Goal: Information Seeking & Learning: Learn about a topic

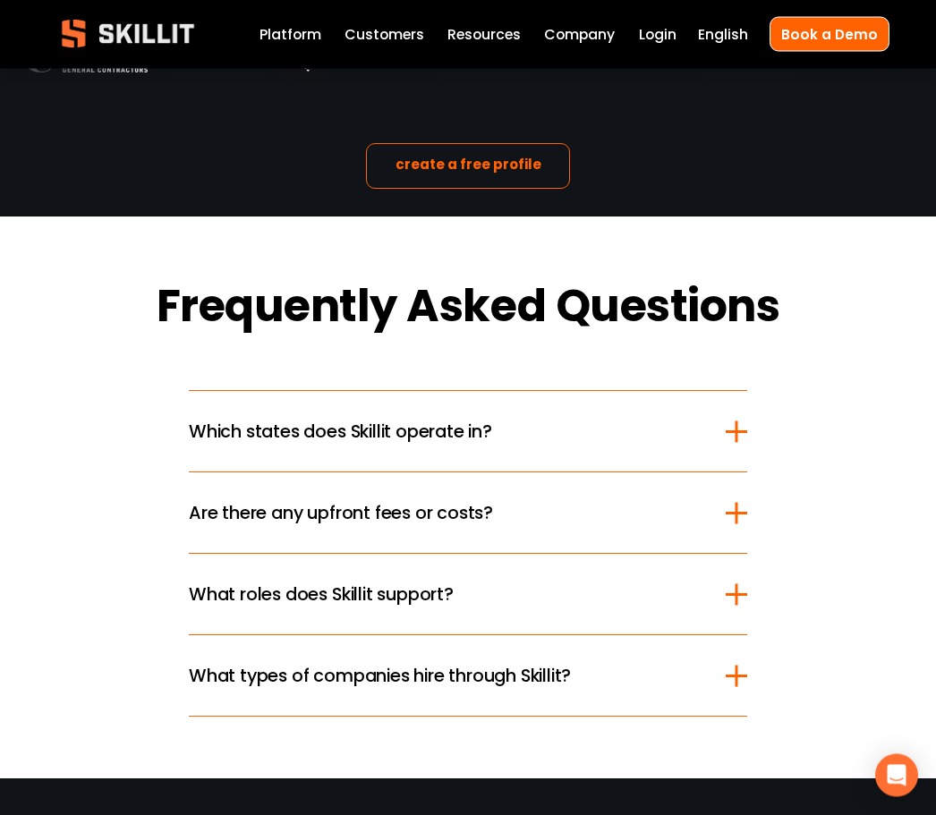
scroll to position [2036, 0]
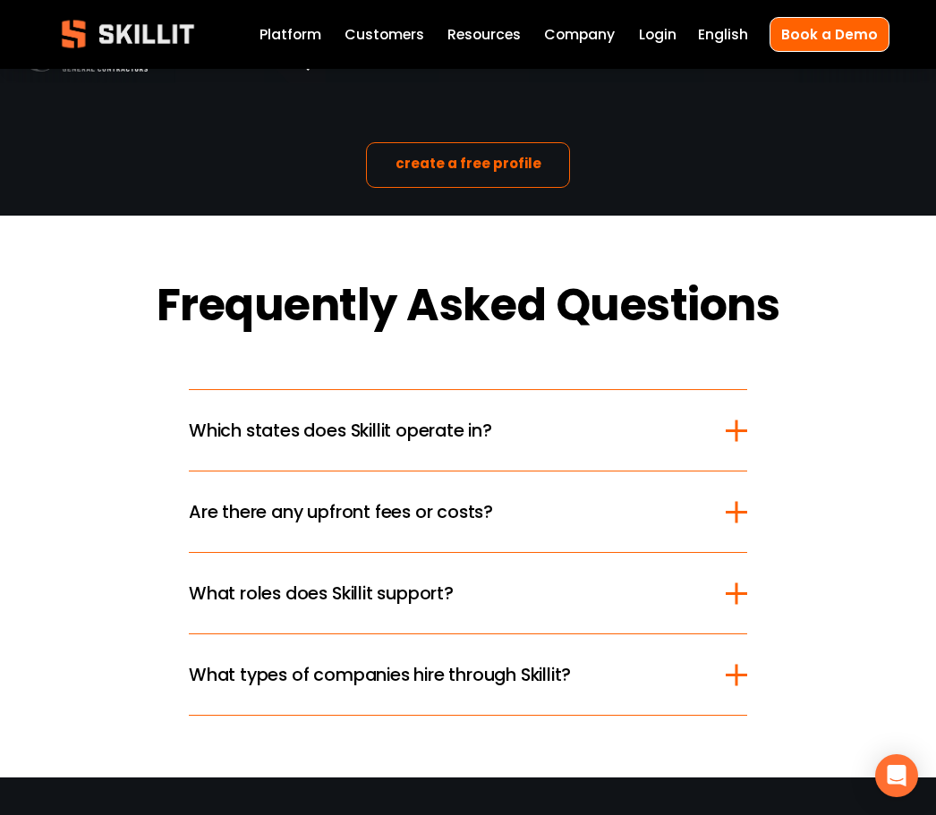
click at [679, 525] on span "Are there any upfront fees or costs?" at bounding box center [457, 512] width 537 height 27
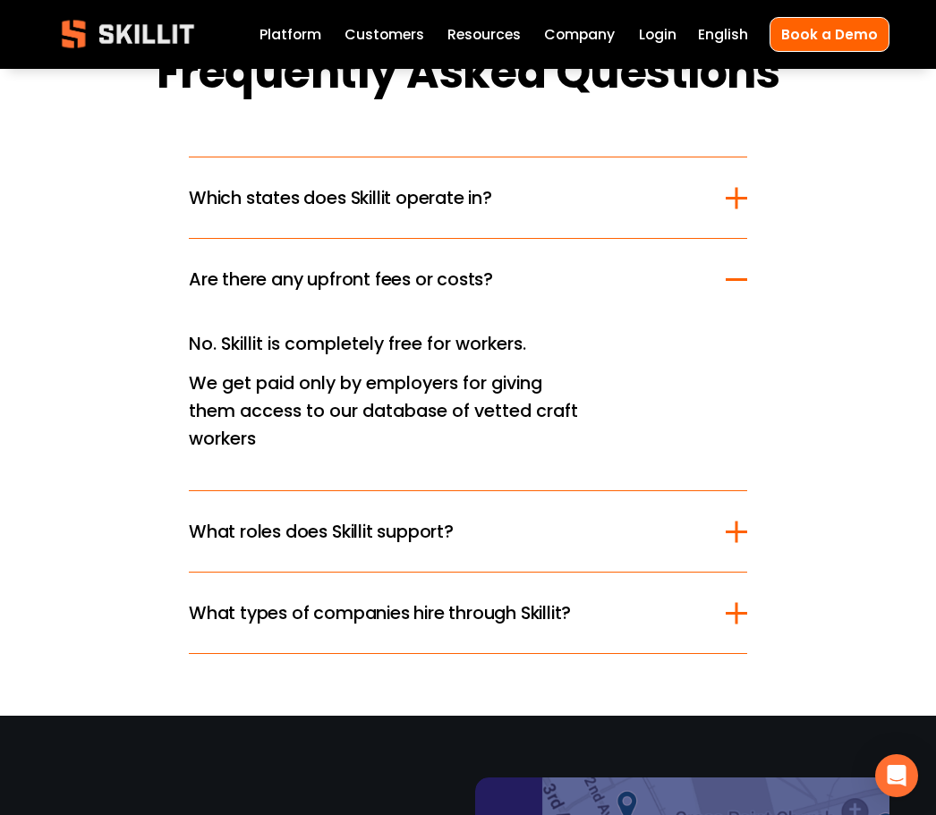
scroll to position [2318, 0]
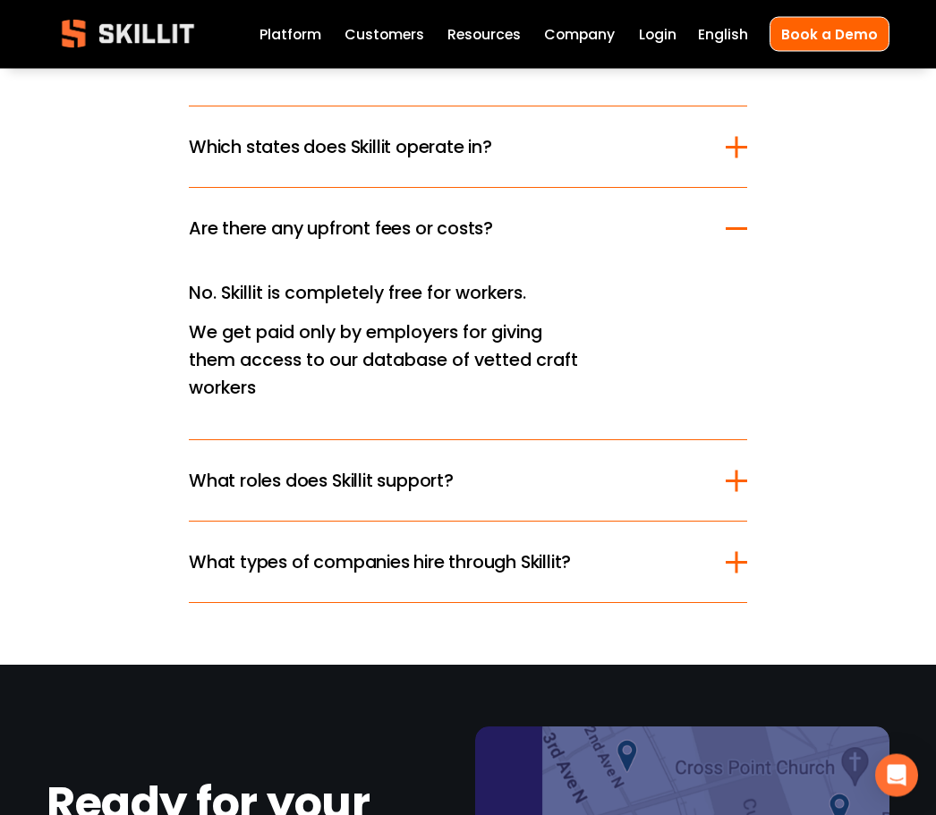
click at [697, 495] on span "What roles does Skillit support?" at bounding box center [457, 481] width 537 height 27
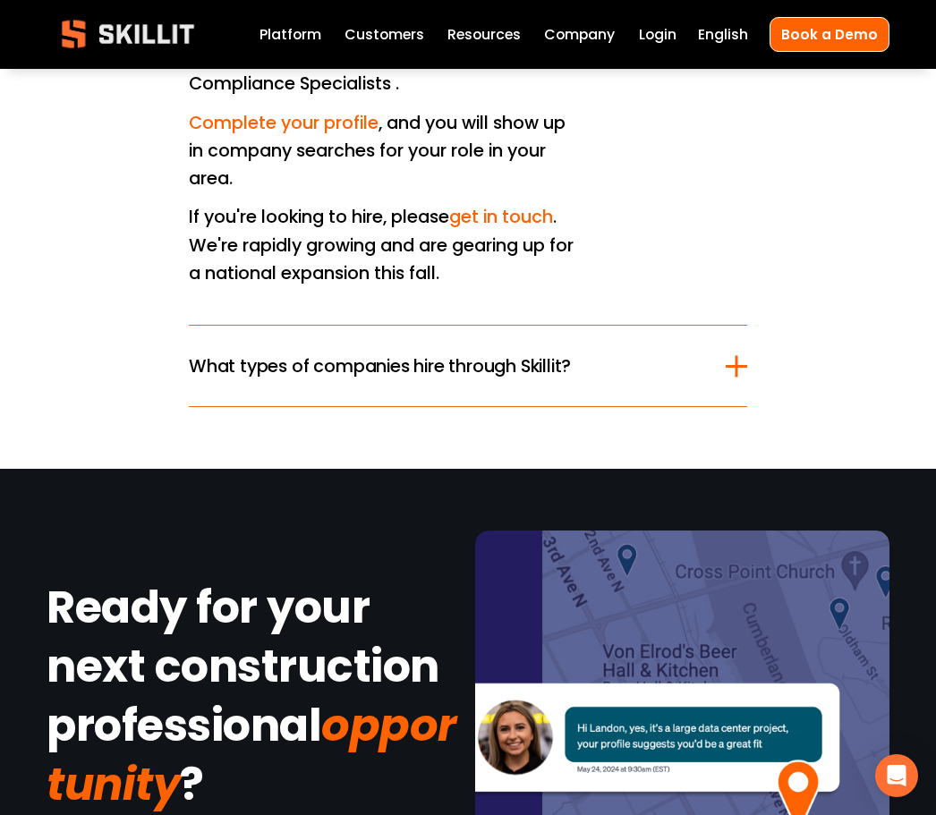
scroll to position [2740, 0]
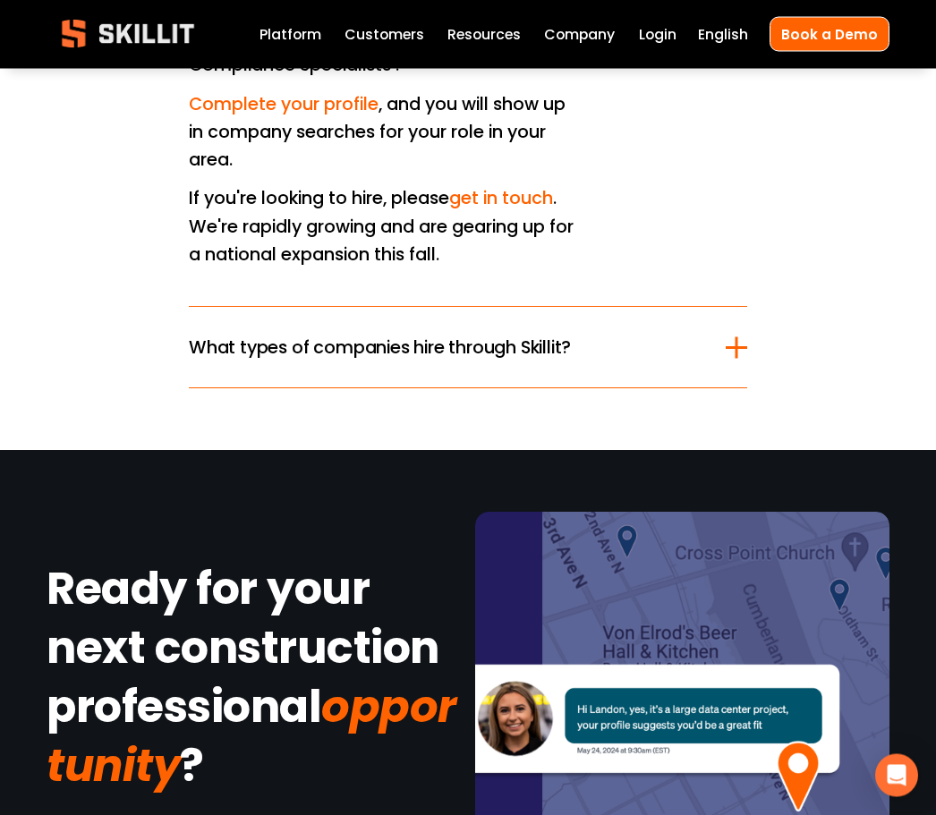
click at [628, 388] on button "What types of companies hire through Skillit?" at bounding box center [468, 348] width 559 height 81
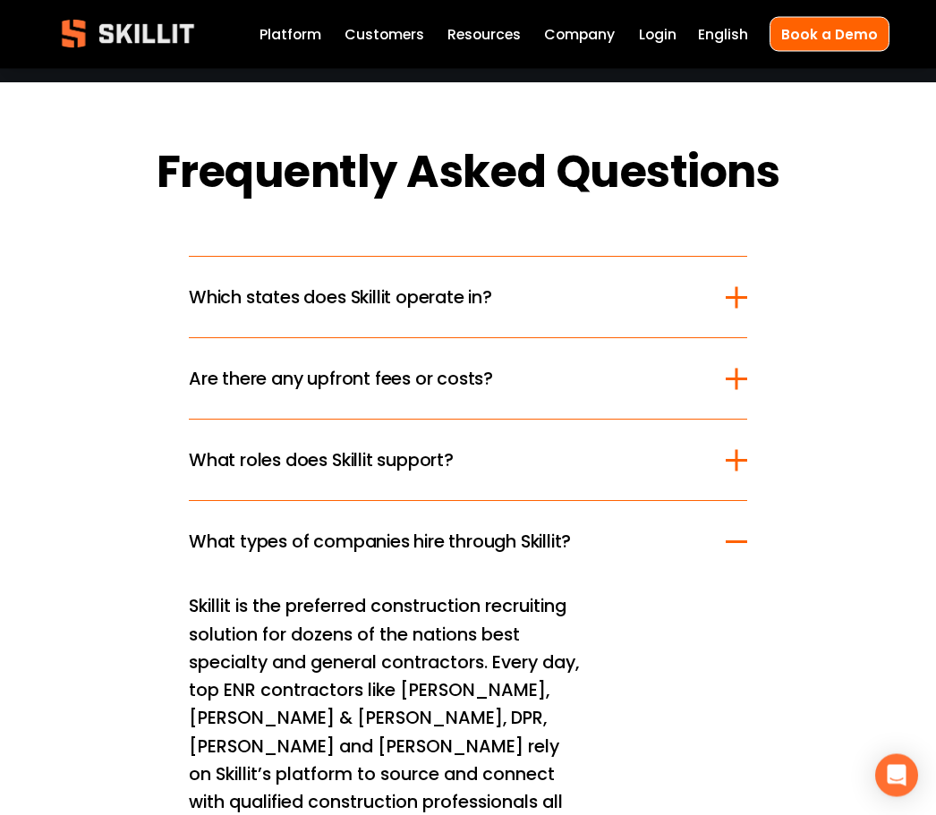
scroll to position [2148, 0]
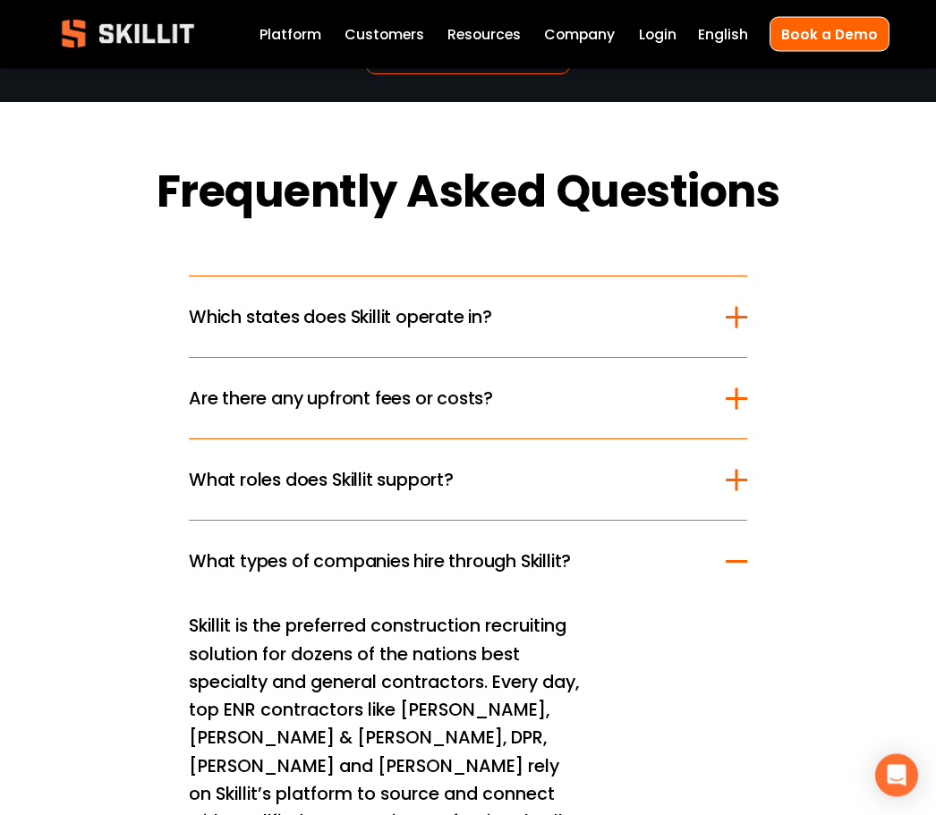
click at [679, 331] on span "Which states does Skillit operate in?" at bounding box center [457, 317] width 537 height 27
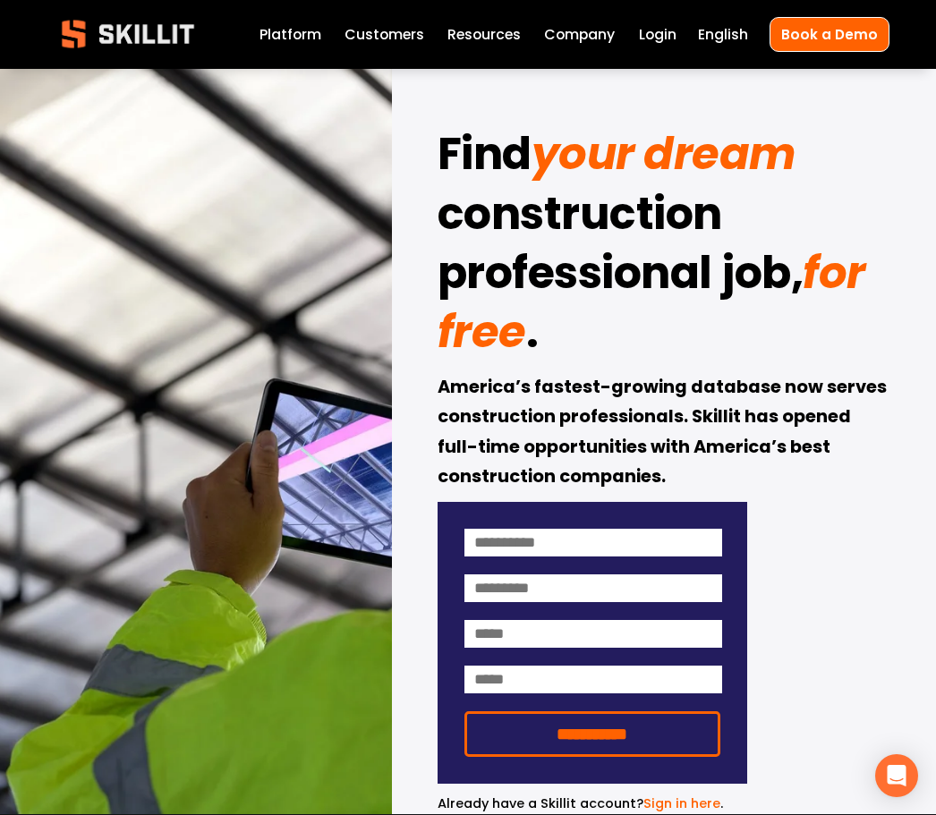
scroll to position [0, 0]
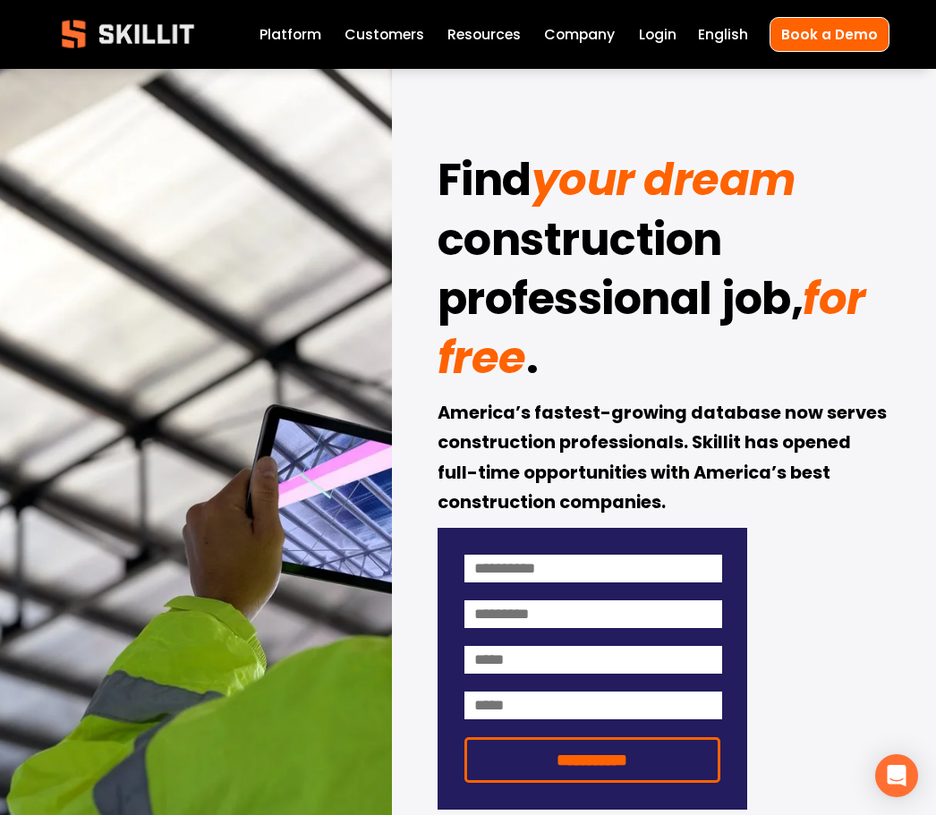
click at [0, 0] on link "Labor Insights" at bounding box center [0, 0] width 0 height 0
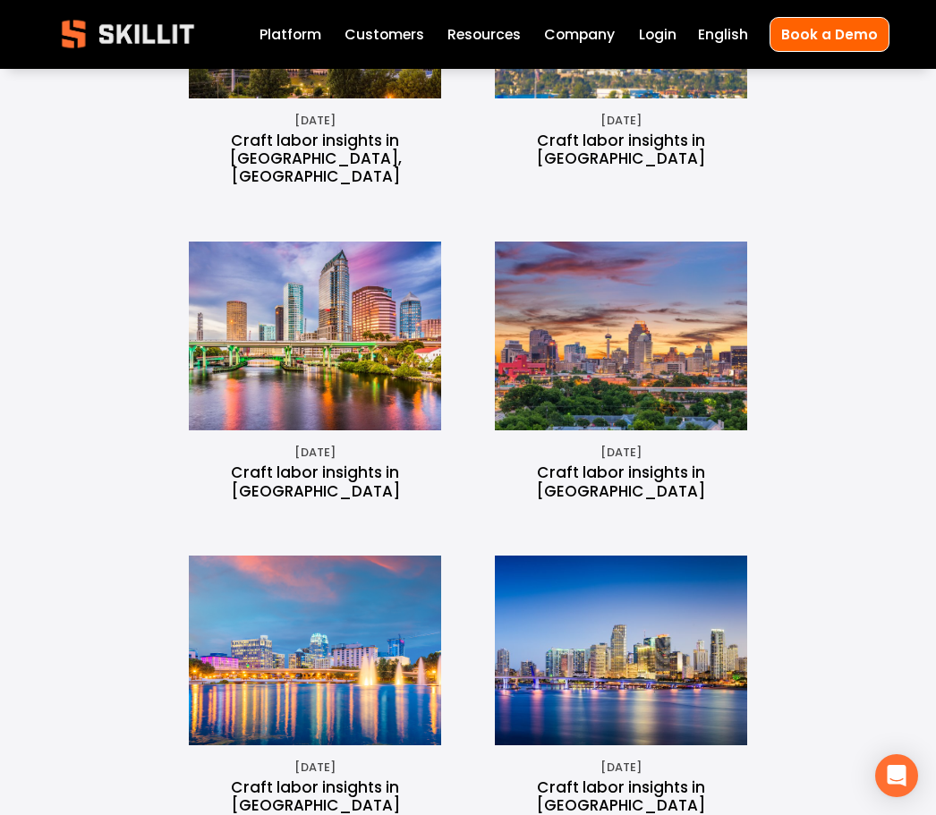
scroll to position [1221, 0]
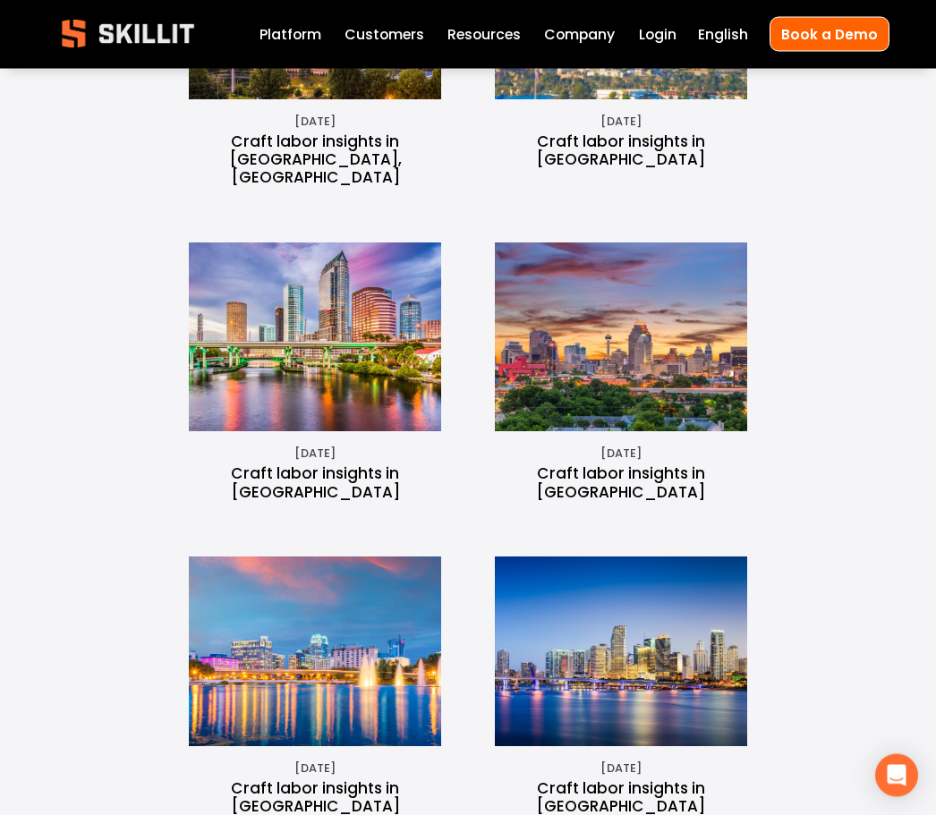
click at [724, 363] on img at bounding box center [621, 338] width 285 height 190
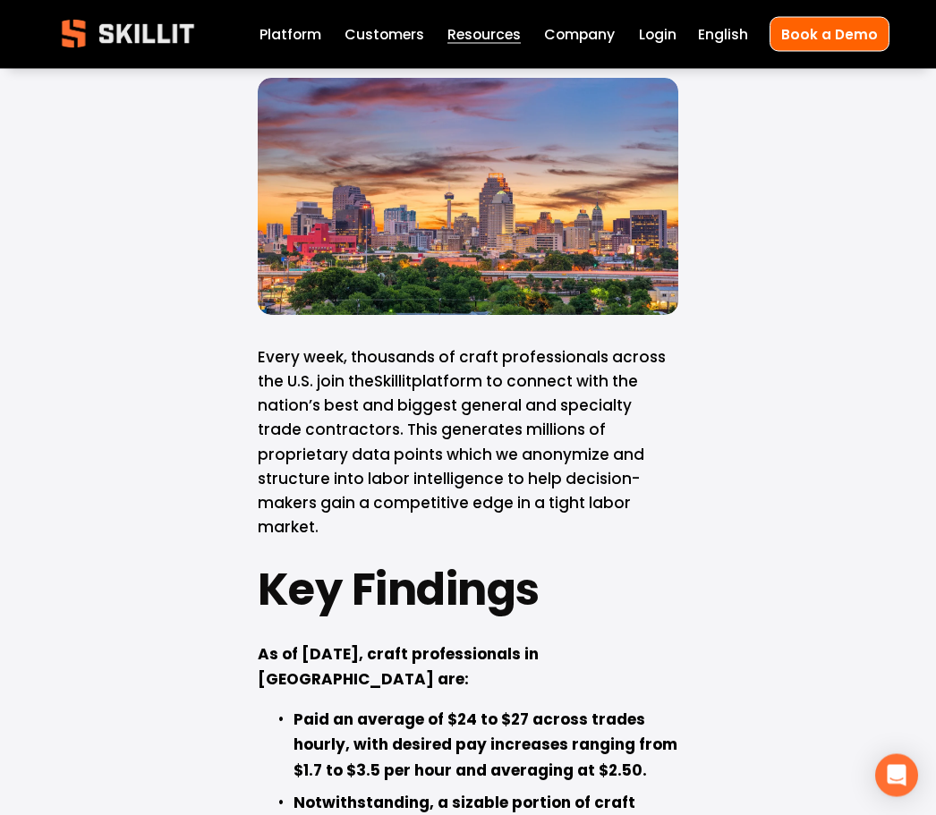
scroll to position [390, 0]
